Goal: Find specific page/section: Find specific page/section

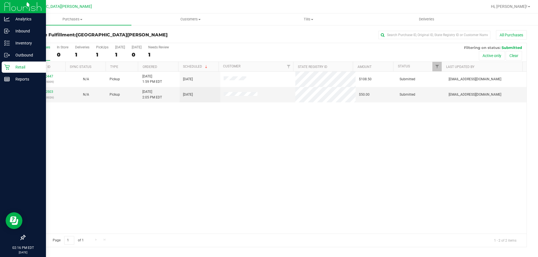
click at [20, 64] on div "Retail" at bounding box center [24, 67] width 44 height 11
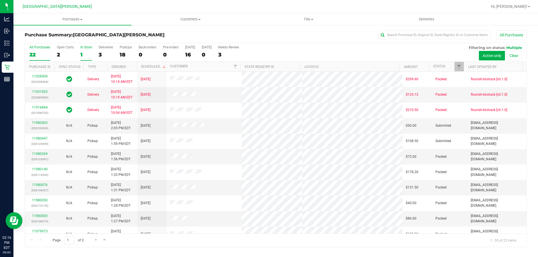
click at [84, 47] on div "In Store" at bounding box center [85, 47] width 11 height 4
click at [0, 0] on input "In Store 1" at bounding box center [0, 0] width 0 height 0
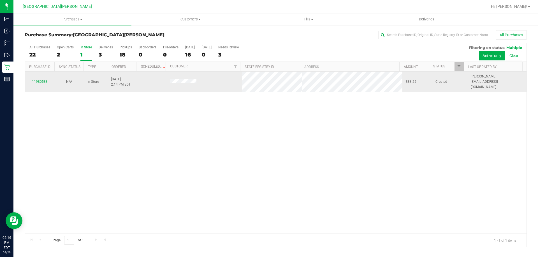
click at [47, 79] on div "11980583" at bounding box center [39, 81] width 23 height 5
click at [45, 80] on link "11980583" at bounding box center [40, 82] width 16 height 4
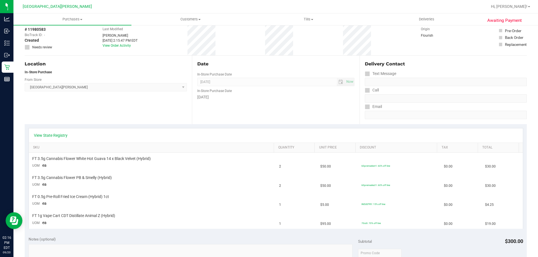
scroll to position [56, 0]
